Goal: Information Seeking & Learning: Compare options

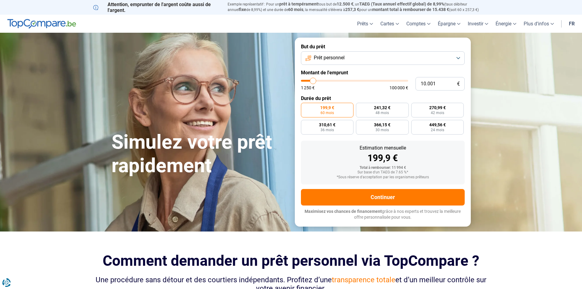
click at [375, 60] on button "Prêt personnel" at bounding box center [383, 57] width 164 height 13
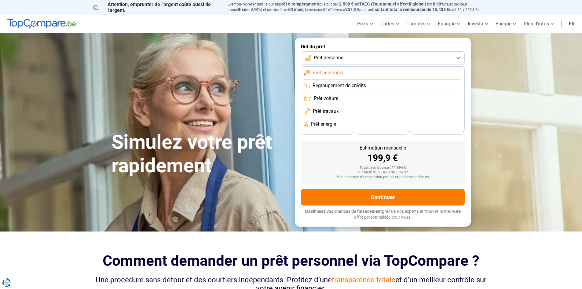
click at [328, 138] on form "But du prêt Prêt personnel Prêt personnel Regroupement de crédits Prêt voiture …" at bounding box center [383, 132] width 176 height 188
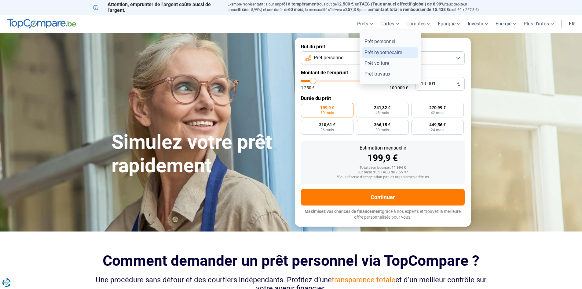
click at [372, 49] on link "Prêt hypothécaire" at bounding box center [390, 52] width 56 height 11
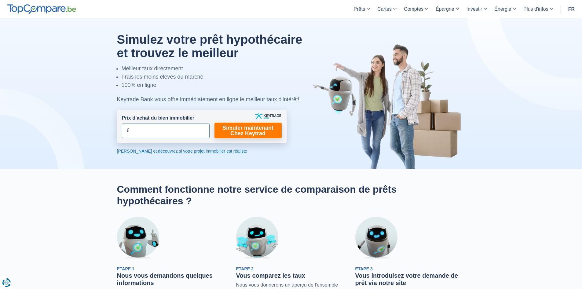
click at [155, 128] on input "Prix d’achat du bien immobilier" at bounding box center [166, 130] width 88 height 15
